Goal: Task Accomplishment & Management: Manage account settings

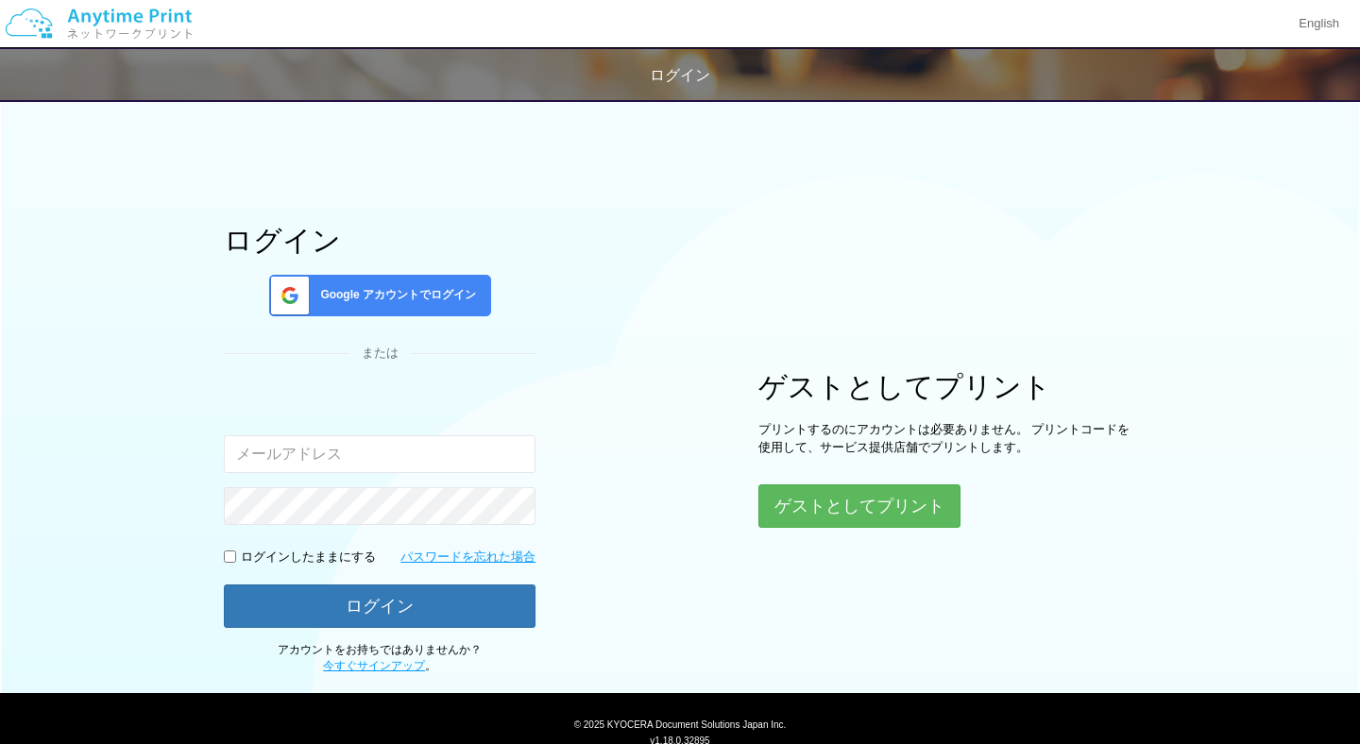
click at [431, 306] on div "Google アカウントでログイン" at bounding box center [380, 296] width 222 height 42
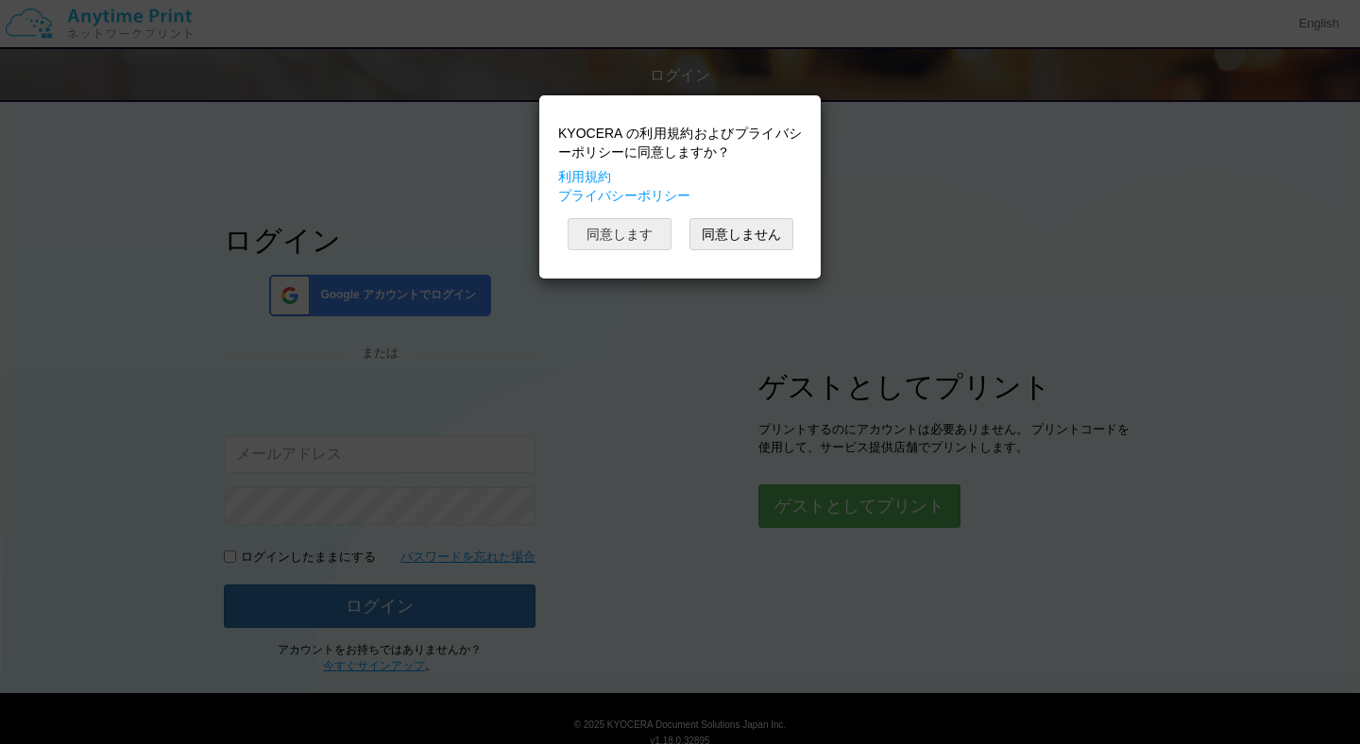
click at [629, 231] on button "同意します" at bounding box center [620, 234] width 104 height 32
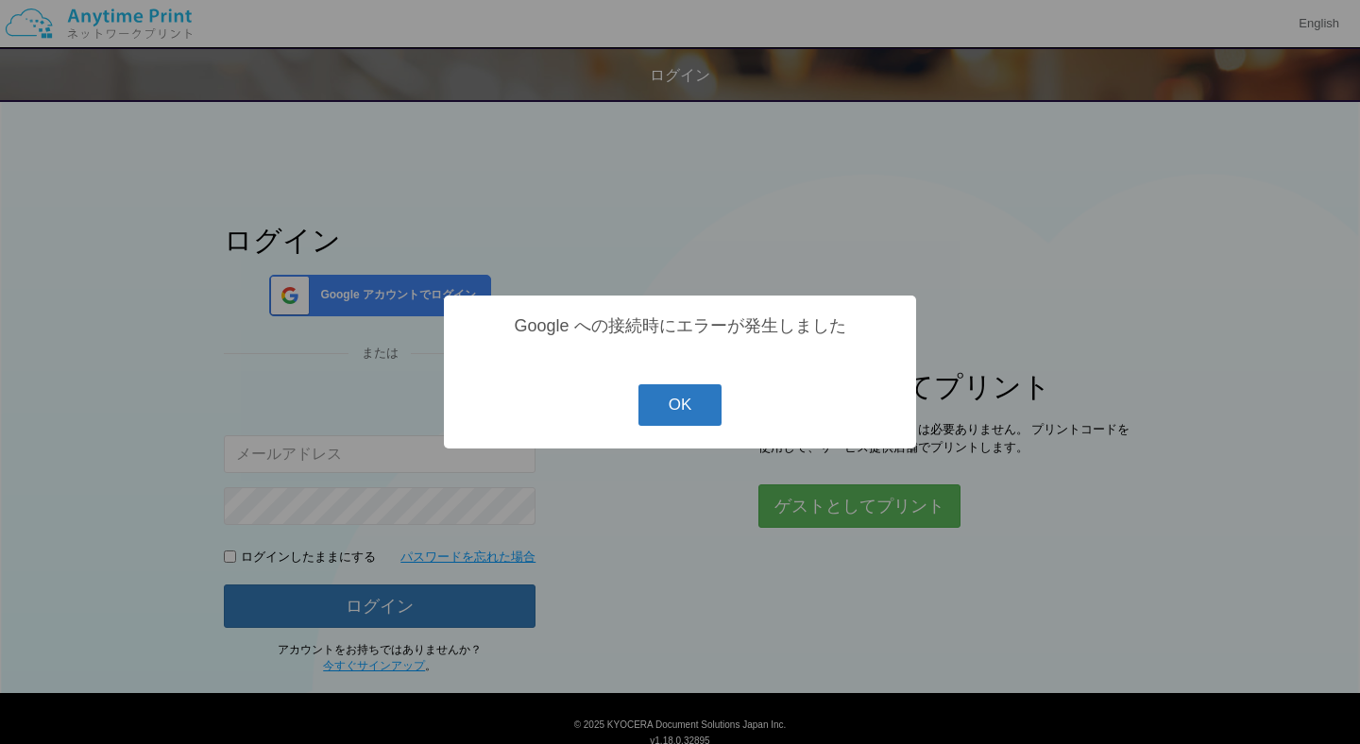
click at [688, 416] on button "OK" at bounding box center [680, 405] width 84 height 42
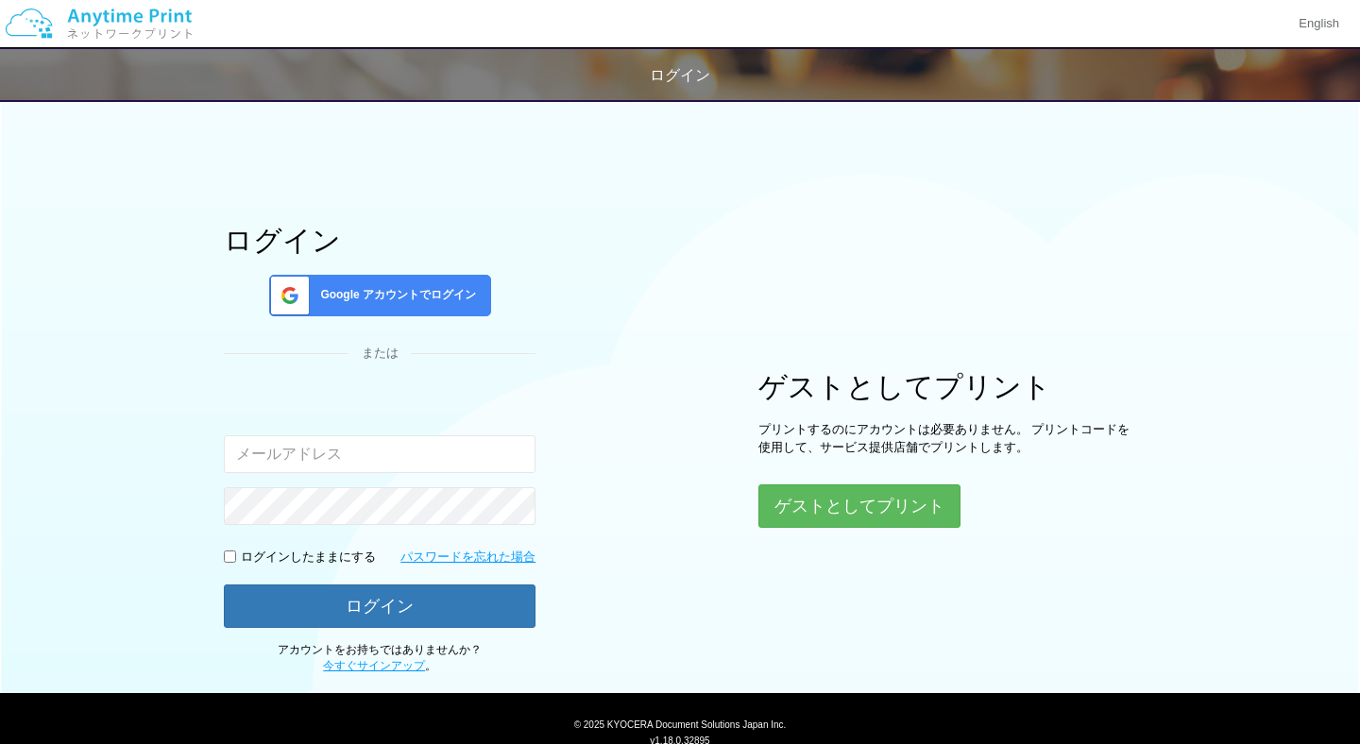
click at [449, 309] on div "Google アカウントでログイン" at bounding box center [380, 296] width 222 height 42
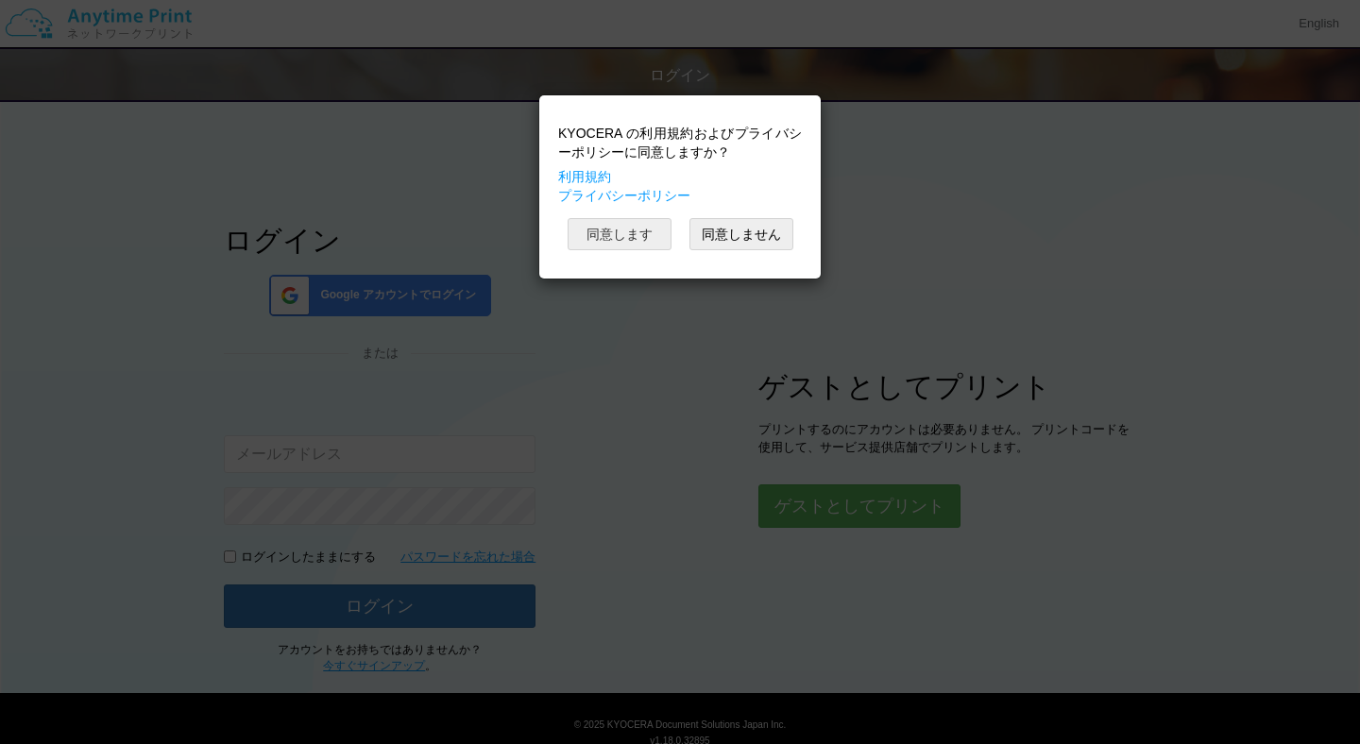
click at [614, 242] on button "同意します" at bounding box center [620, 234] width 104 height 32
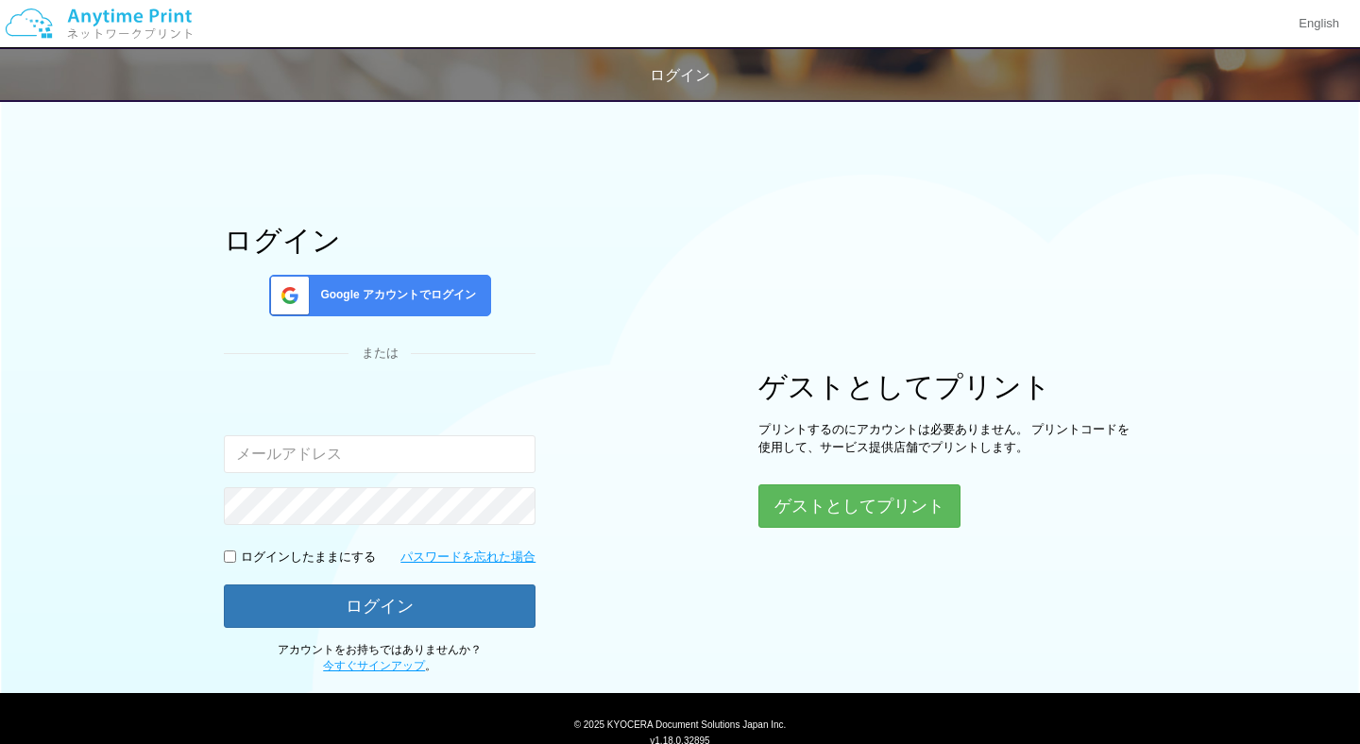
click at [441, 304] on div "Google アカウントでログイン" at bounding box center [380, 296] width 222 height 42
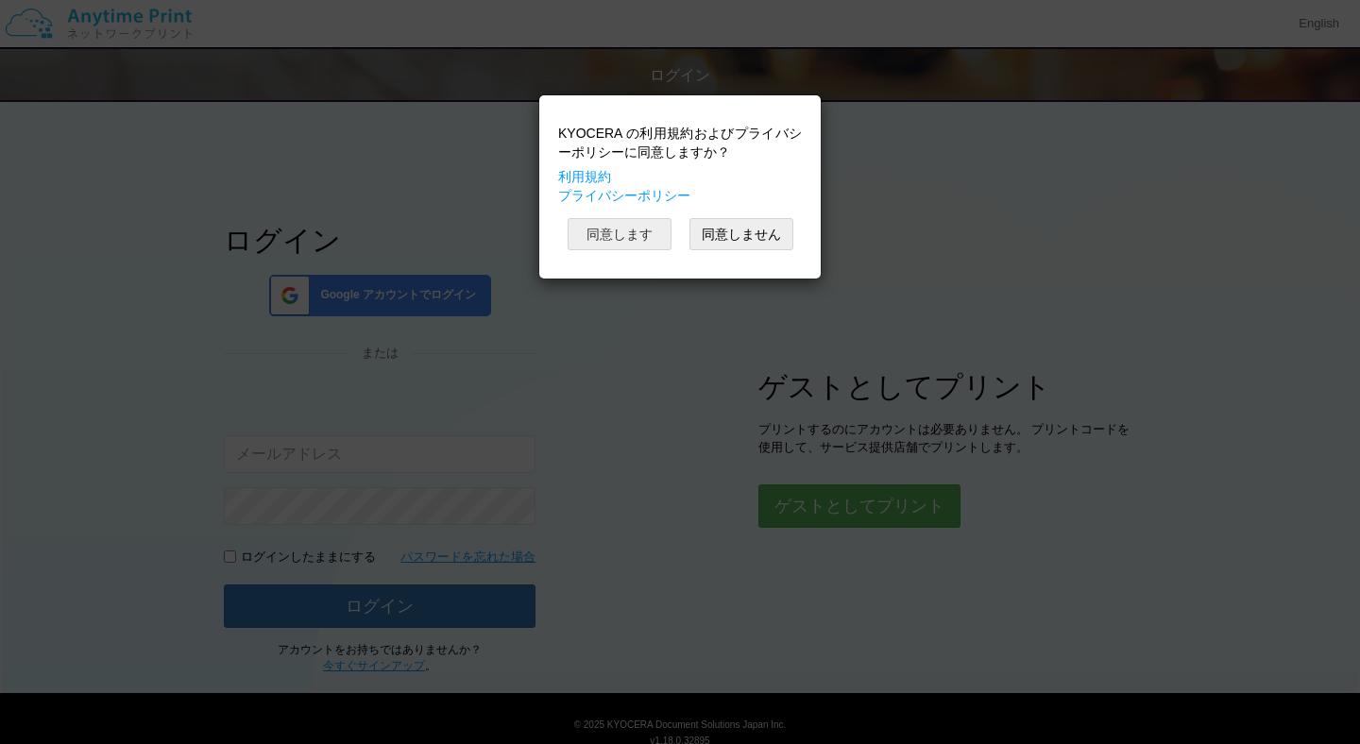
click at [604, 246] on button "同意します" at bounding box center [620, 234] width 104 height 32
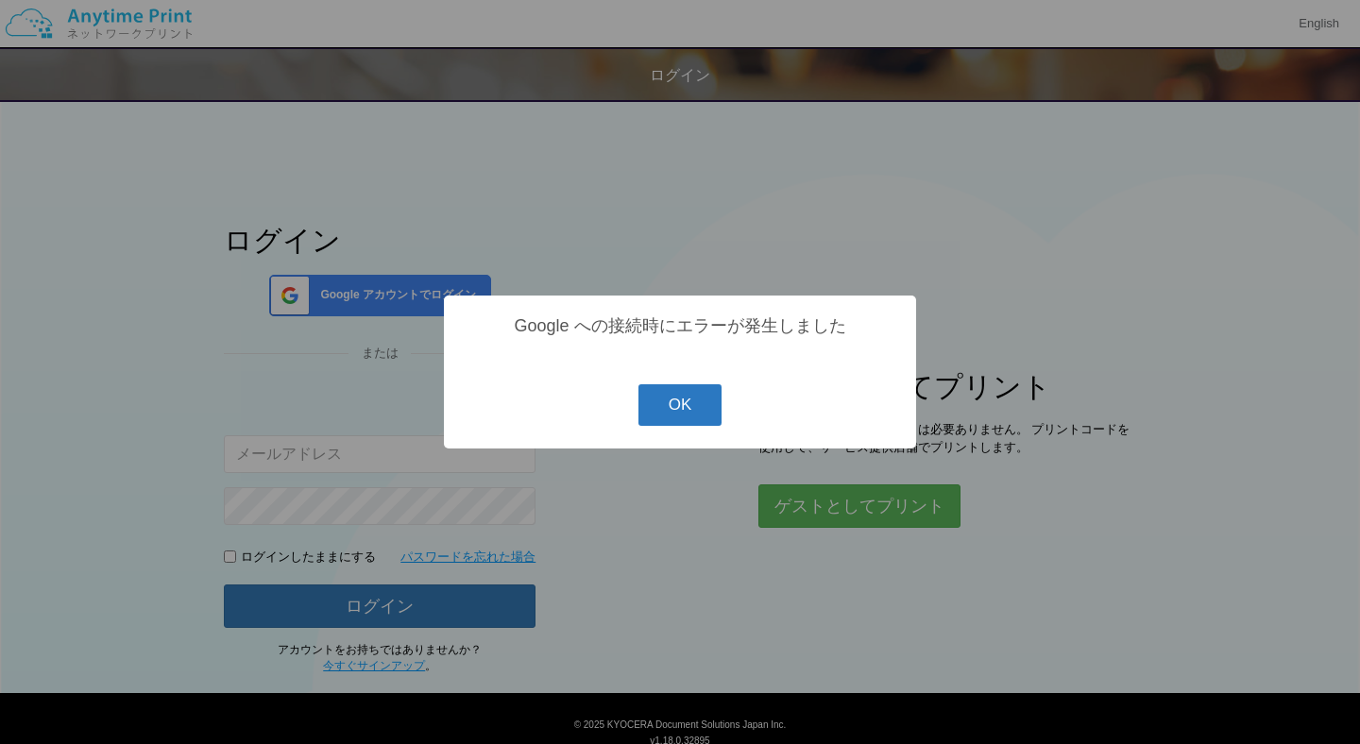
click at [695, 419] on button "OK" at bounding box center [680, 405] width 84 height 42
